Goal: Obtain resource: Obtain resource

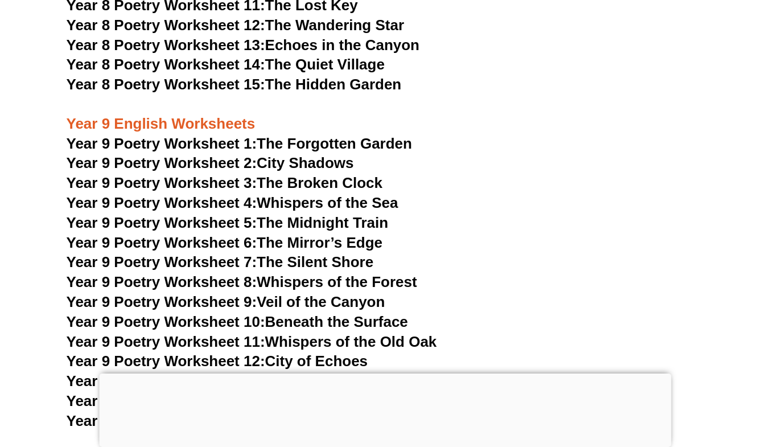
scroll to position [7638, 0]
click at [336, 135] on link "Year 9 Poetry Worksheet 1: The Forgotten Garden" at bounding box center [239, 143] width 345 height 17
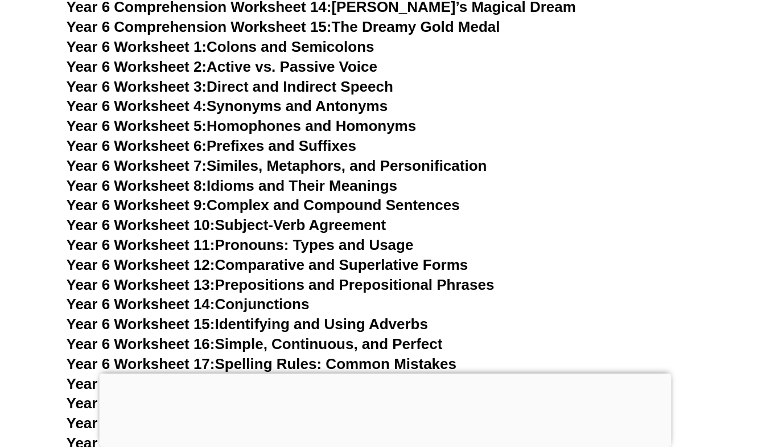
scroll to position [6529, 0]
click at [356, 237] on link "Year 6 Worksheet 11: Pronouns: Types and Usage" at bounding box center [240, 245] width 347 height 17
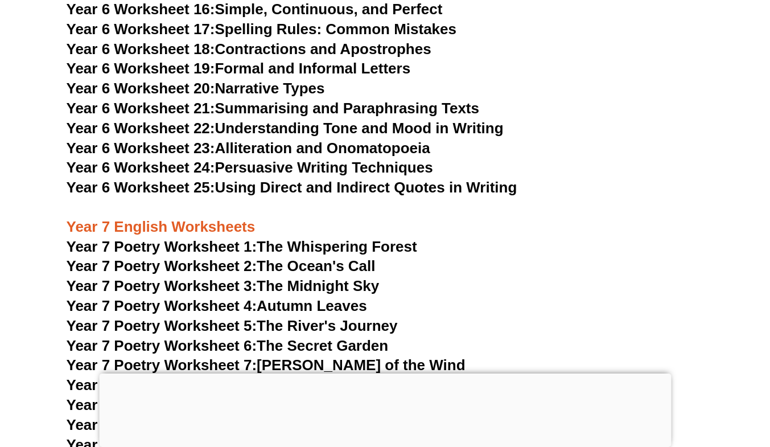
scroll to position [6865, 0]
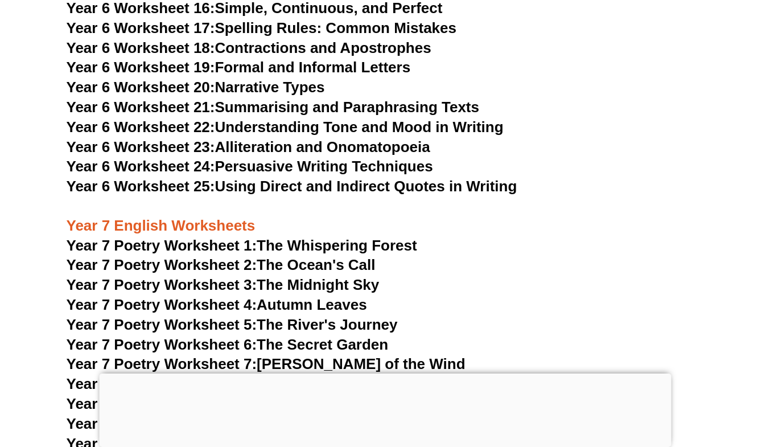
click at [380, 237] on link "Year 7 Poetry Worksheet 1: The Whispering Forest" at bounding box center [242, 245] width 351 height 17
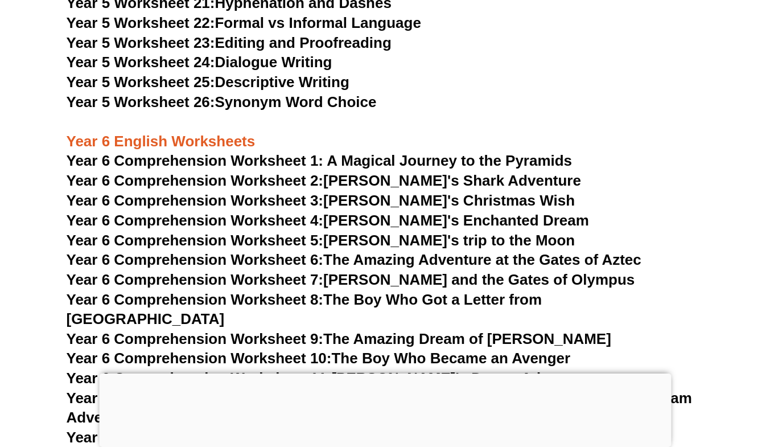
scroll to position [6089, 0]
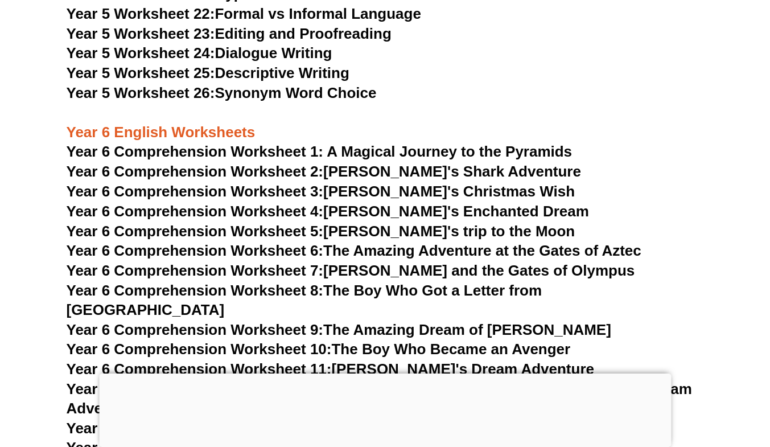
click at [426, 153] on span "Year 6 Comprehension Worksheet 1: A Magical Journey to the Pyramids" at bounding box center [320, 151] width 506 height 17
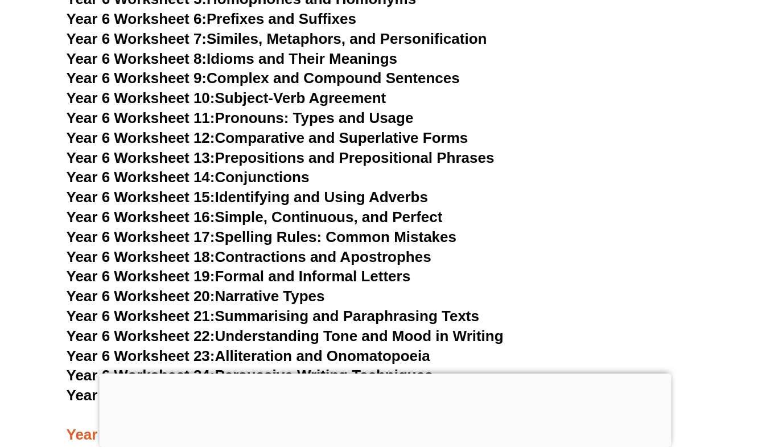
scroll to position [6657, 0]
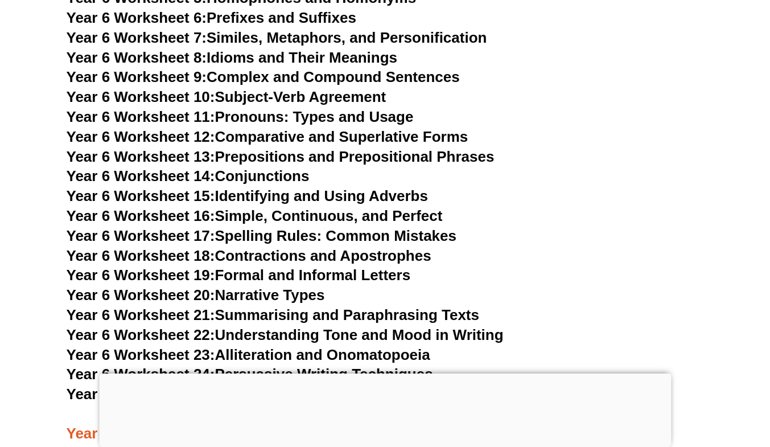
click at [353, 306] on link "Year 6 Worksheet 21: Summarising and Paraphrasing Texts" at bounding box center [273, 314] width 413 height 17
click at [282, 346] on link "Year 6 Worksheet 23: Alliteration and Onomatopoeia" at bounding box center [249, 354] width 364 height 17
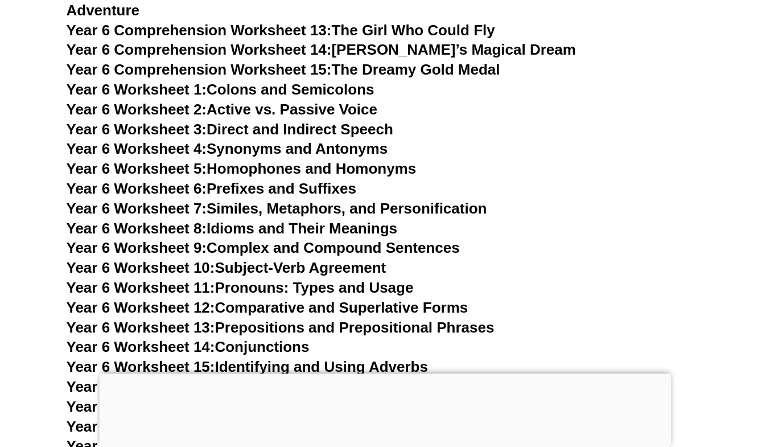
scroll to position [6486, 0]
click at [296, 180] on link "Year 6 Worksheet 6: Prefixes and Suffixes" at bounding box center [212, 188] width 290 height 17
click at [272, 339] on link "Year 6 Worksheet 14: Conjunctions" at bounding box center [188, 347] width 243 height 17
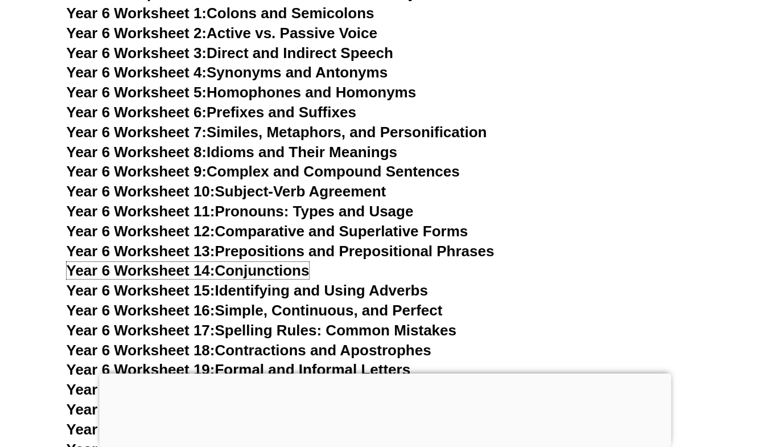
scroll to position [6571, 0]
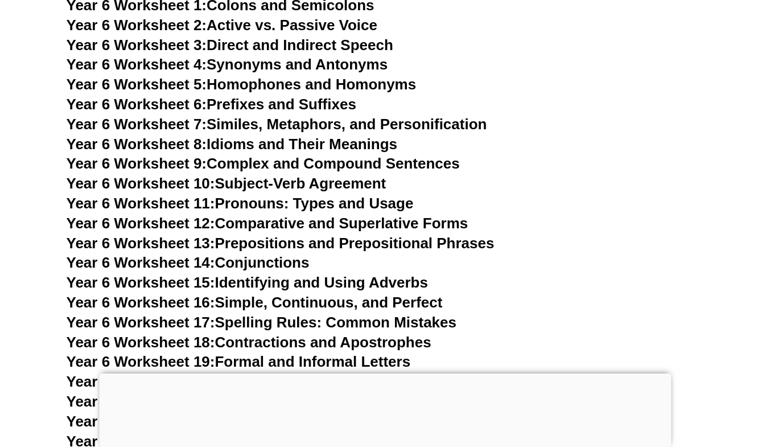
click at [378, 274] on link "Year 6 Worksheet 15: Identifying and Using Adverbs" at bounding box center [247, 282] width 361 height 17
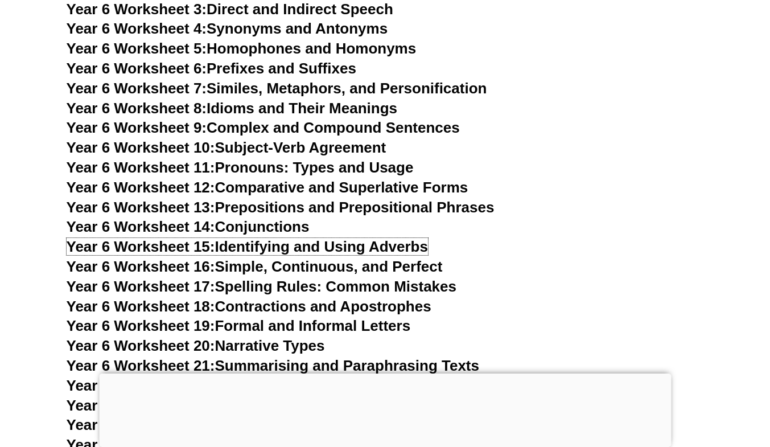
scroll to position [6608, 0]
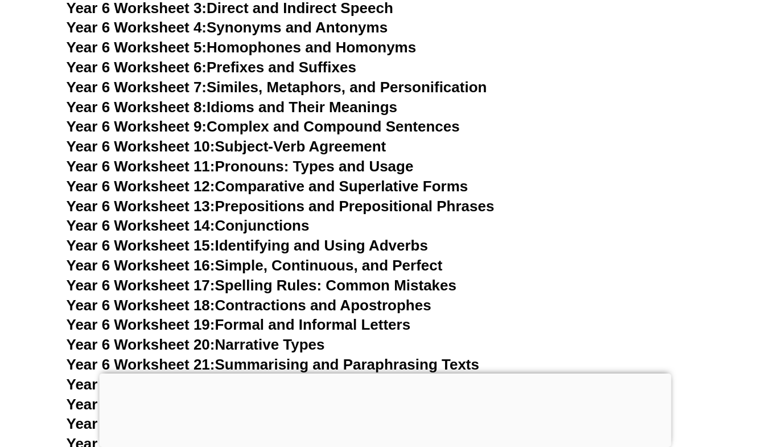
click at [250, 277] on link "Year 6 Worksheet 17: Spelling Rules: Common Mistakes" at bounding box center [262, 285] width 390 height 17
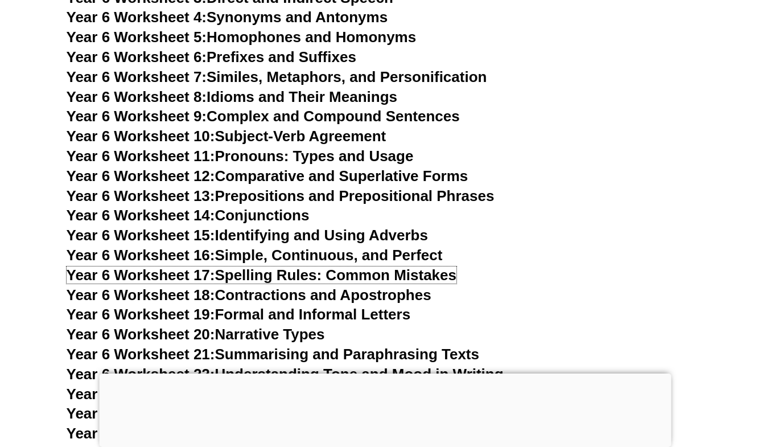
scroll to position [6619, 0]
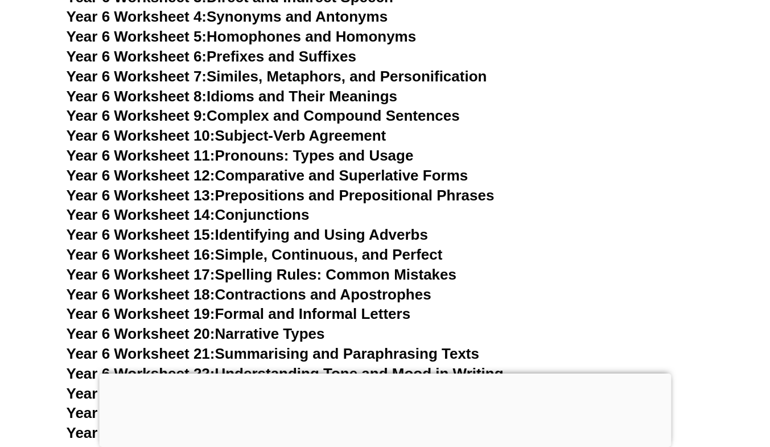
click at [277, 365] on link "Year 6 Worksheet 22: Understanding Tone and Mood in Writing" at bounding box center [285, 373] width 437 height 17
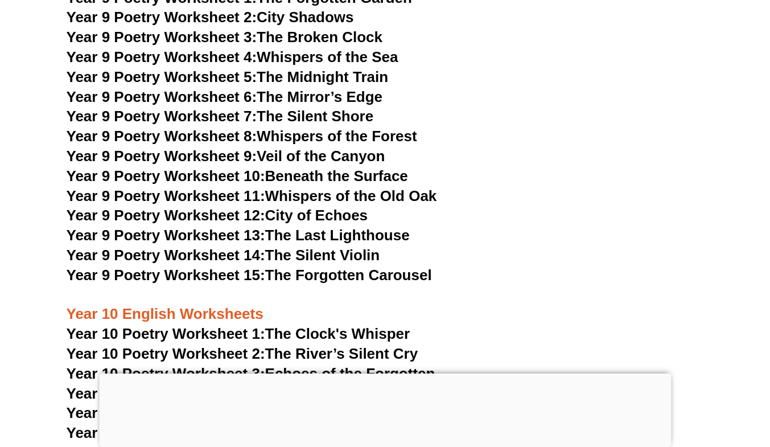
scroll to position [7787, 0]
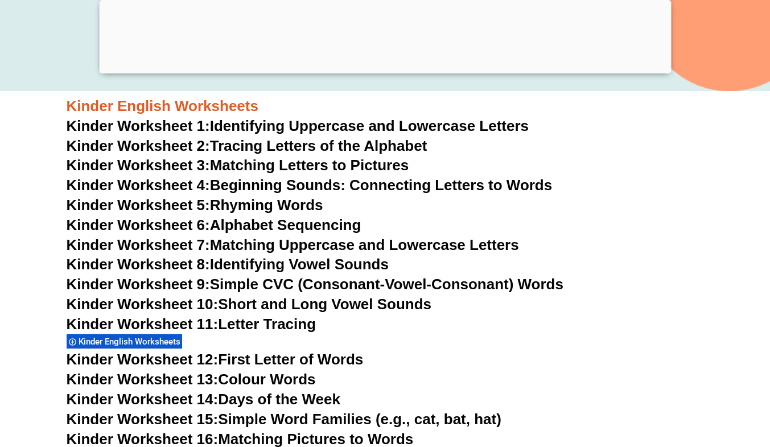
scroll to position [429, 0]
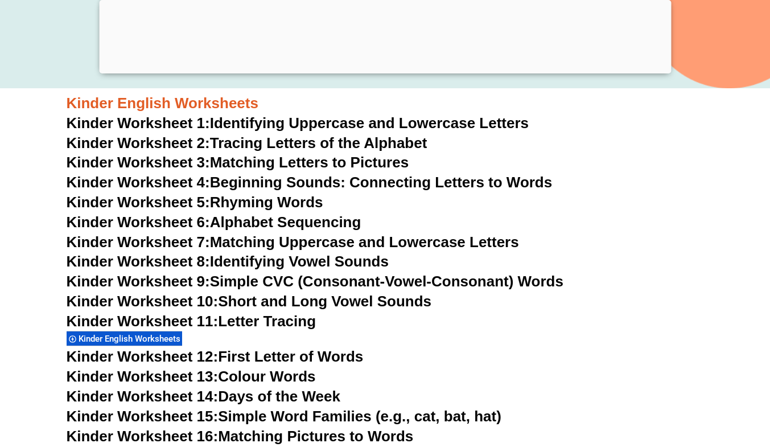
click at [378, 71] on div at bounding box center [385, 71] width 572 height 0
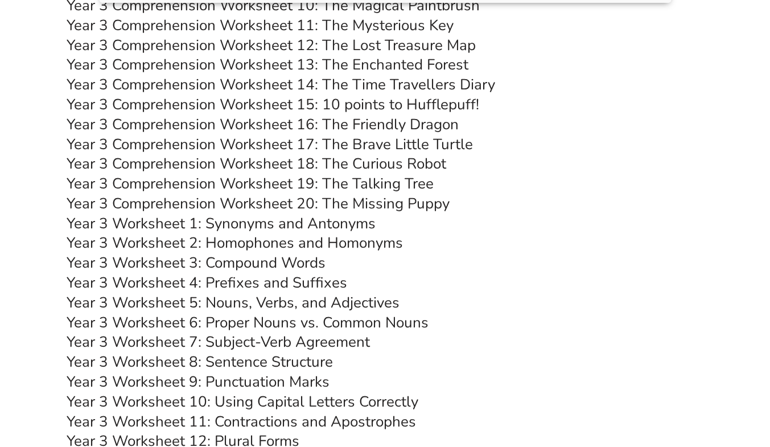
scroll to position [3975, 0]
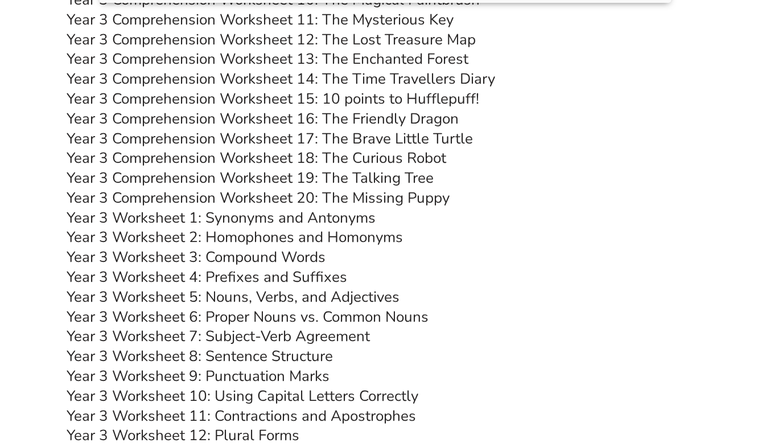
click at [357, 299] on link "Year 3 Worksheet 5: Nouns, Verbs, and Adjectives" at bounding box center [233, 297] width 333 height 20
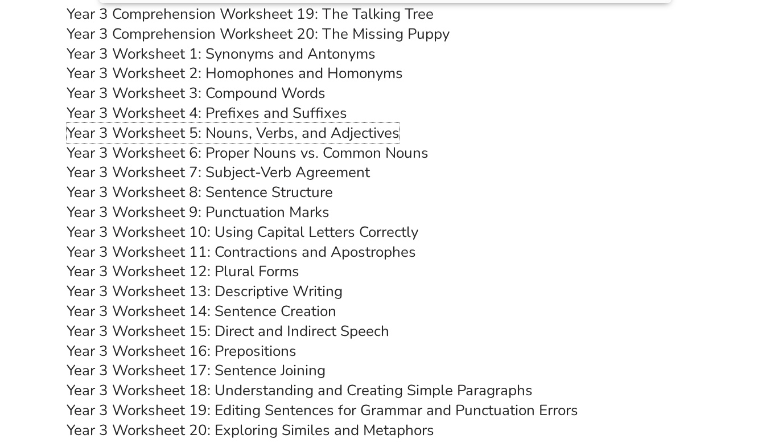
scroll to position [4139, 0]
click at [289, 189] on link "Year 3 Worksheet 8: Sentence Structure" at bounding box center [200, 192] width 266 height 20
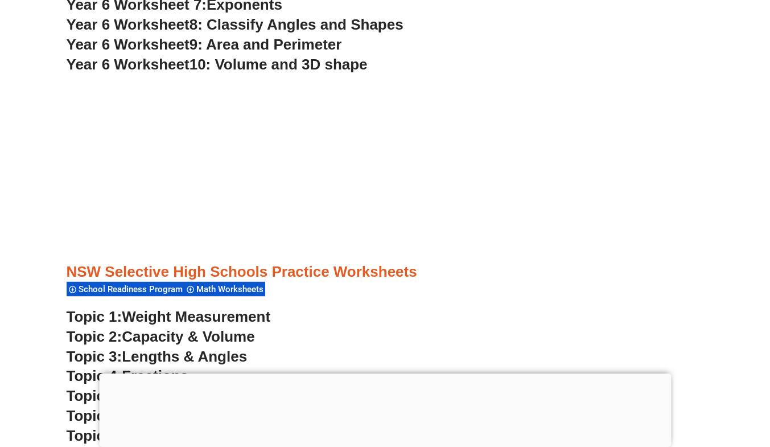
scroll to position [2780, 0]
